Goal: Transaction & Acquisition: Purchase product/service

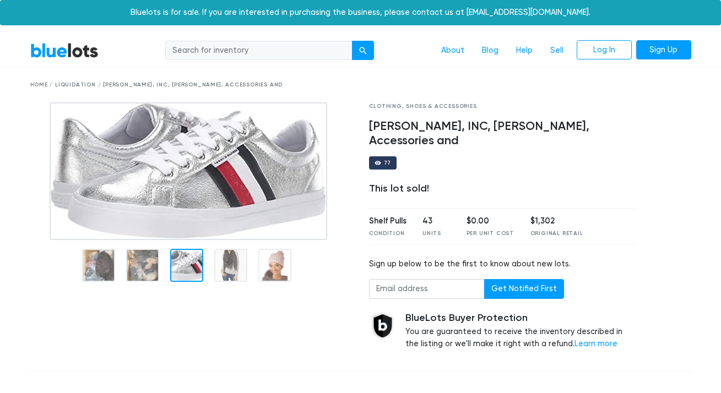
click at [48, 56] on link "BlueLots" at bounding box center [64, 50] width 68 height 16
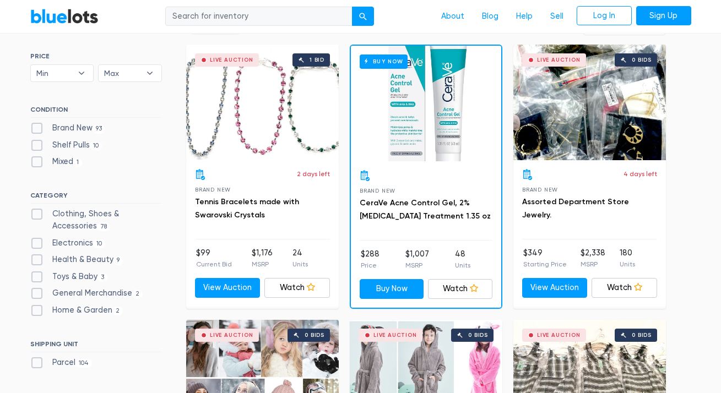
scroll to position [326, 0]
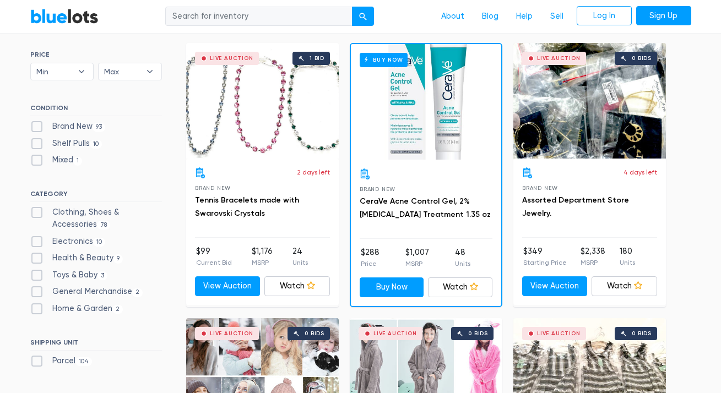
click at [39, 208] on label "Clothing, Shoes & Accessories 78" at bounding box center [96, 219] width 132 height 24
click at [37, 208] on Accessories"] "Clothing, Shoes & Accessories 78" at bounding box center [33, 210] width 7 height 7
checkbox Accessories"] "true"
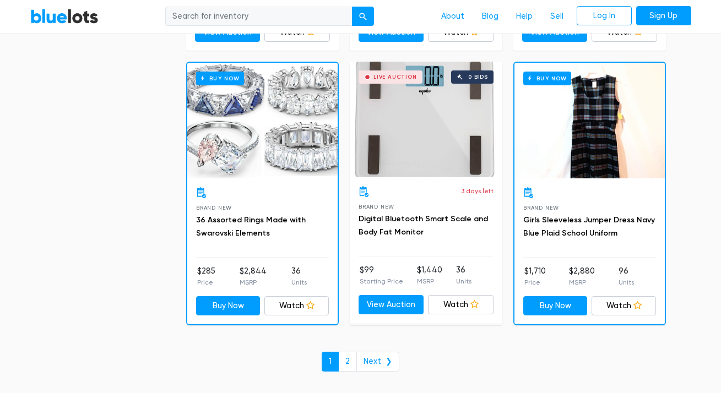
scroll to position [4665, 0]
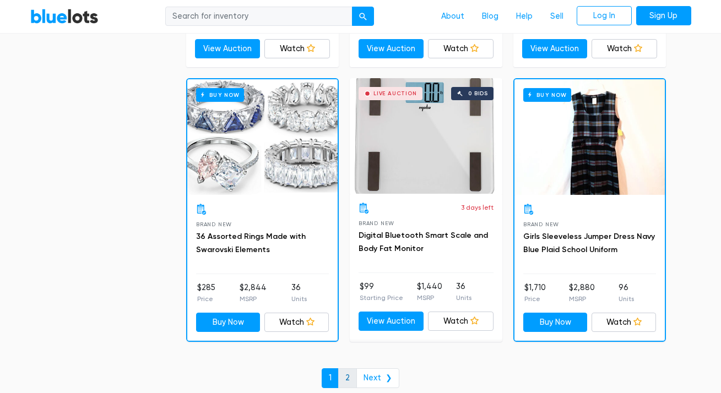
click at [356, 369] on link "2" at bounding box center [347, 379] width 19 height 20
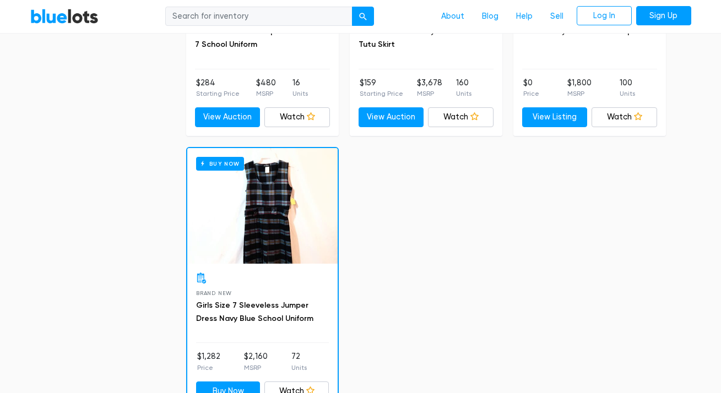
scroll to position [3282, 0]
